Goal: Information Seeking & Learning: Learn about a topic

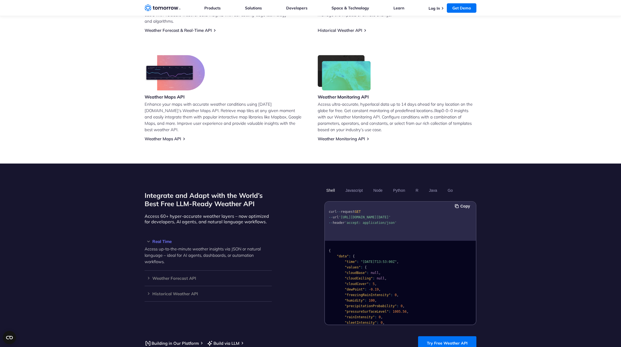
scroll to position [314, 0]
click at [167, 136] on link "Weather Maps API" at bounding box center [163, 138] width 37 height 5
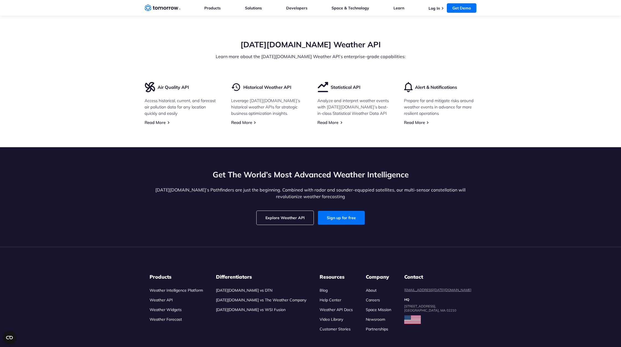
scroll to position [1447, 0]
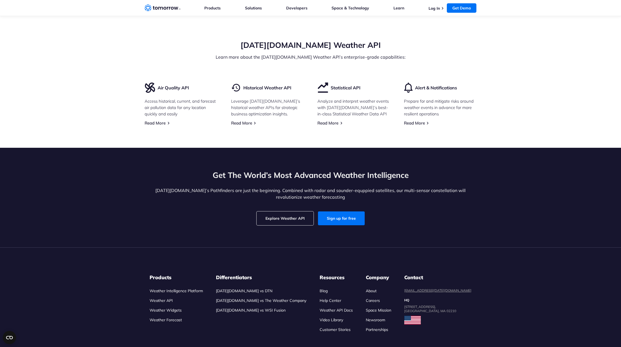
click at [136, 181] on section "Get The World’s Most Advanced Weather Intelligence Tomorrow.io’s Pathfinders ar…" at bounding box center [310, 198] width 621 height 100
